Goal: Information Seeking & Learning: Learn about a topic

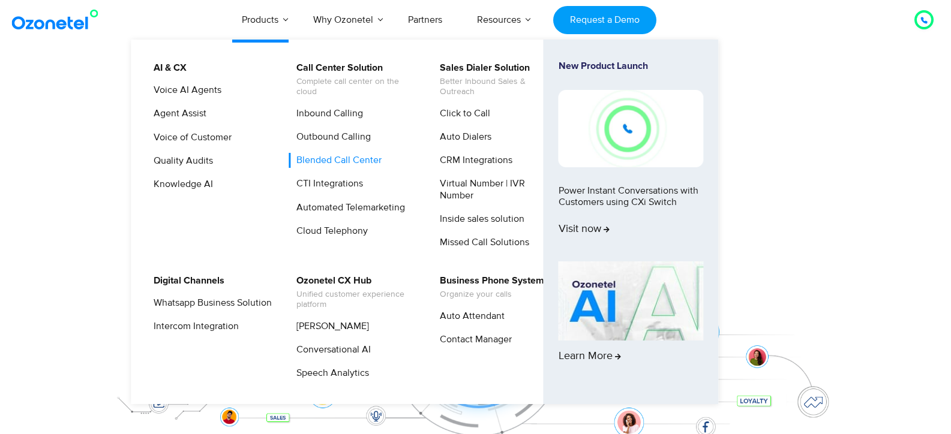
click at [326, 159] on link "Blended Call Center" at bounding box center [335, 160] width 95 height 15
